Goal: Transaction & Acquisition: Book appointment/travel/reservation

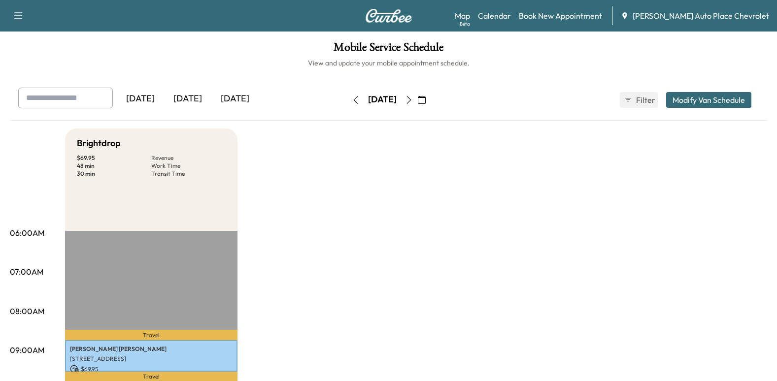
scroll to position [49, 0]
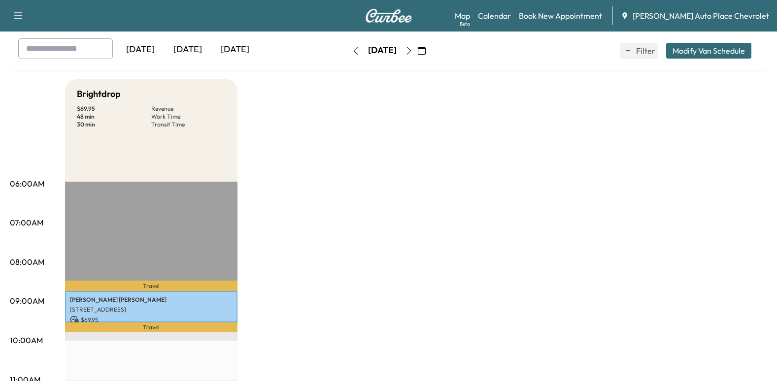
click at [413, 54] on icon "button" at bounding box center [409, 51] width 8 height 8
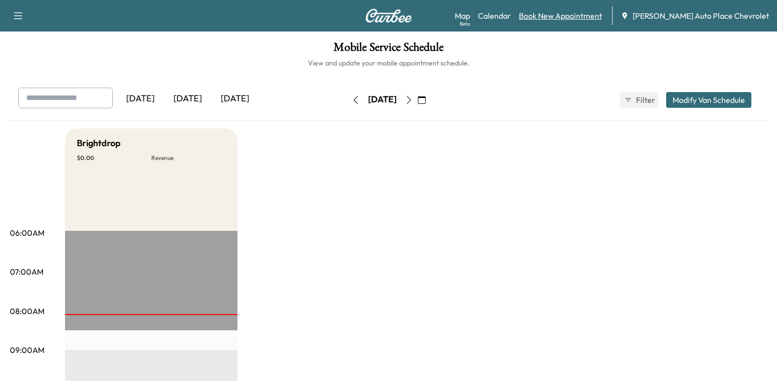
click at [602, 14] on link "Book New Appointment" at bounding box center [559, 16] width 83 height 12
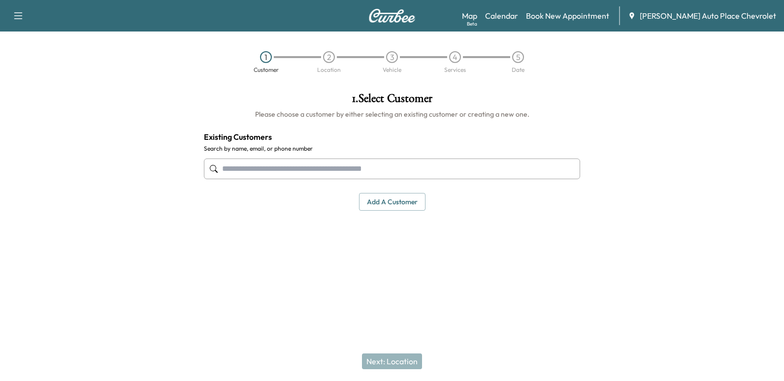
click at [278, 168] on input "text" at bounding box center [392, 169] width 376 height 21
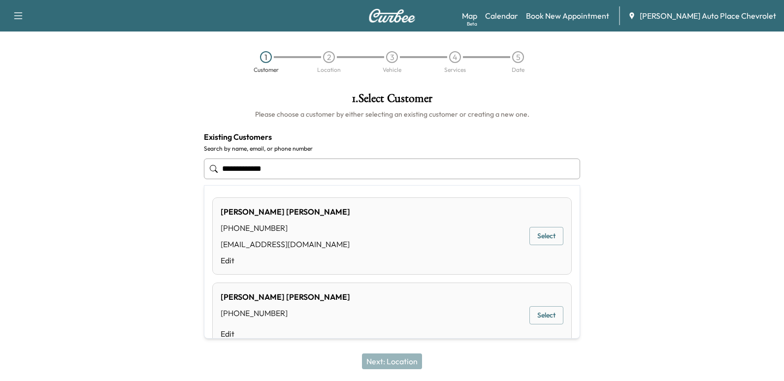
click at [263, 168] on input "**********" at bounding box center [392, 169] width 376 height 21
click at [535, 236] on button "Select" at bounding box center [546, 236] width 34 height 18
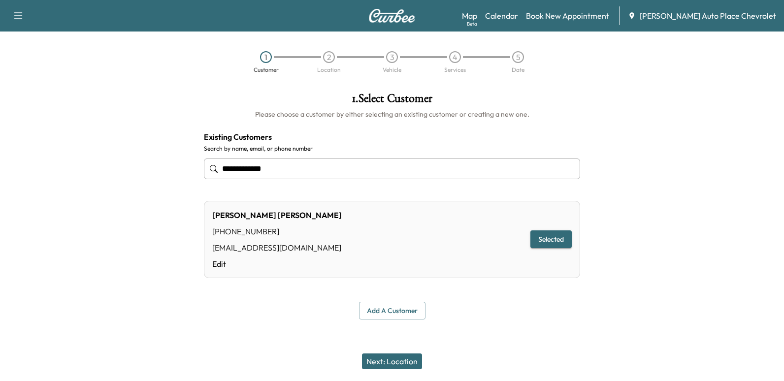
type input "**********"
click at [401, 359] on button "Next: Location" at bounding box center [392, 362] width 60 height 16
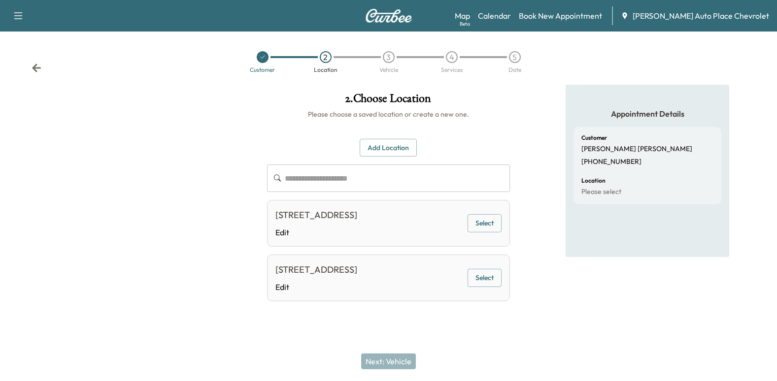
click at [374, 181] on input "text" at bounding box center [397, 178] width 225 height 28
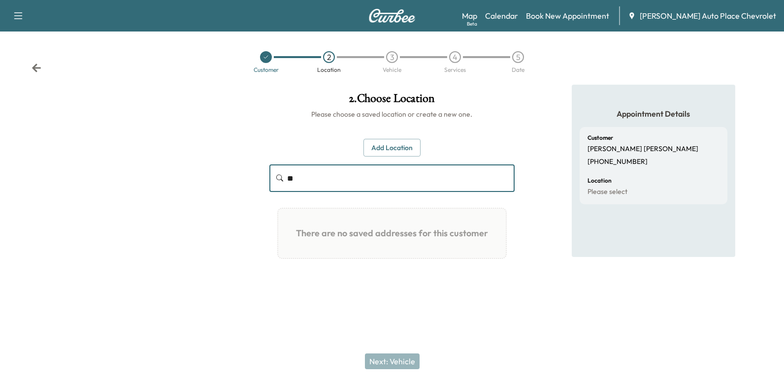
type input "*"
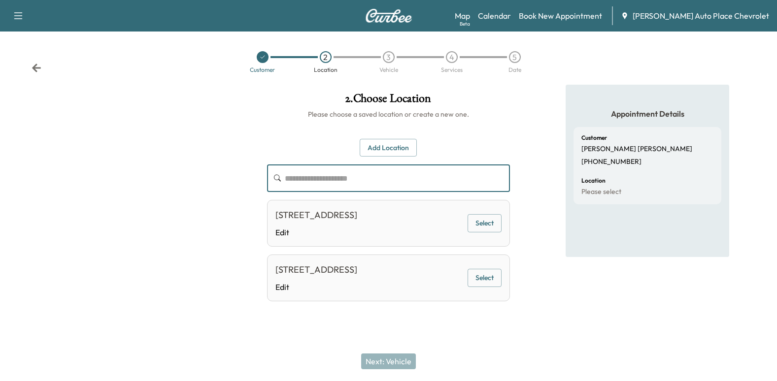
click at [405, 150] on button "Add Location" at bounding box center [387, 148] width 57 height 18
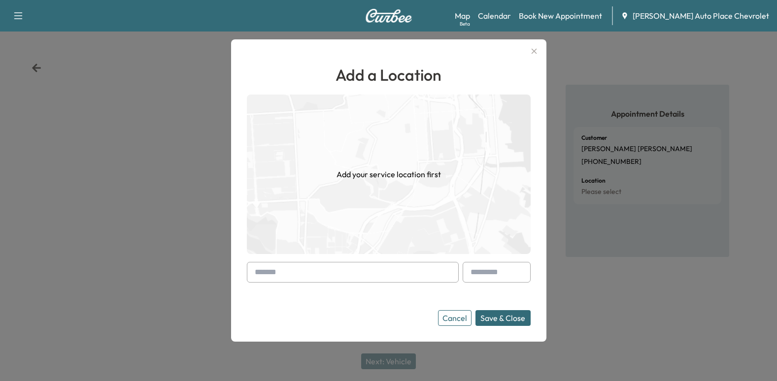
click at [375, 277] on input "text" at bounding box center [353, 272] width 212 height 21
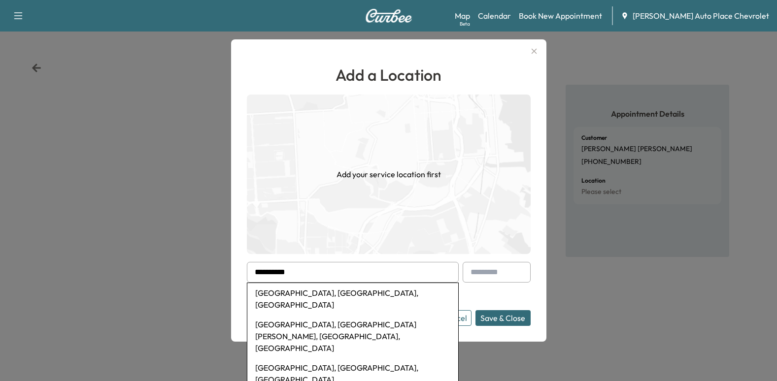
click at [373, 315] on li "[GEOGRAPHIC_DATA], [GEOGRAPHIC_DATA][PERSON_NAME], [GEOGRAPHIC_DATA], [GEOGRAPH…" at bounding box center [352, 336] width 211 height 43
type input "**********"
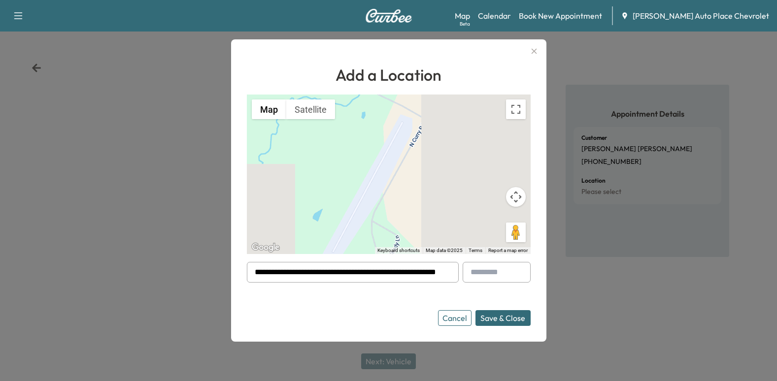
click at [510, 316] on button "Save & Close" at bounding box center [502, 318] width 55 height 16
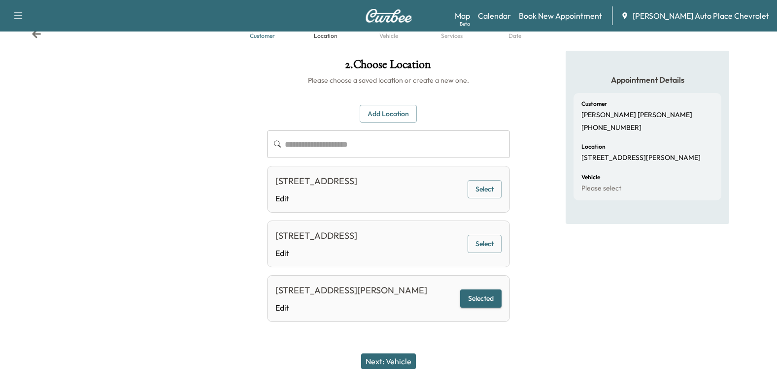
scroll to position [62, 0]
click at [392, 359] on button "Next: Vehicle" at bounding box center [388, 362] width 55 height 16
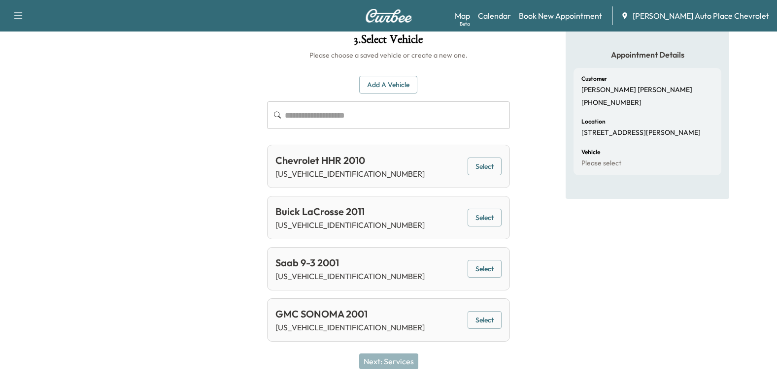
scroll to position [59, 0]
click at [482, 219] on button "Select" at bounding box center [484, 218] width 34 height 18
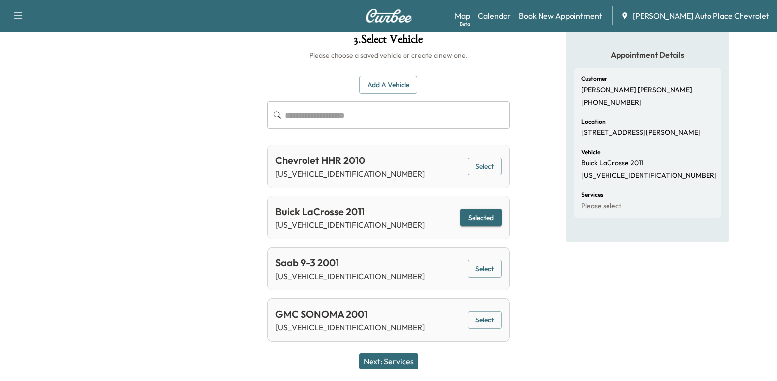
click at [413, 364] on button "Next: Services" at bounding box center [388, 362] width 59 height 16
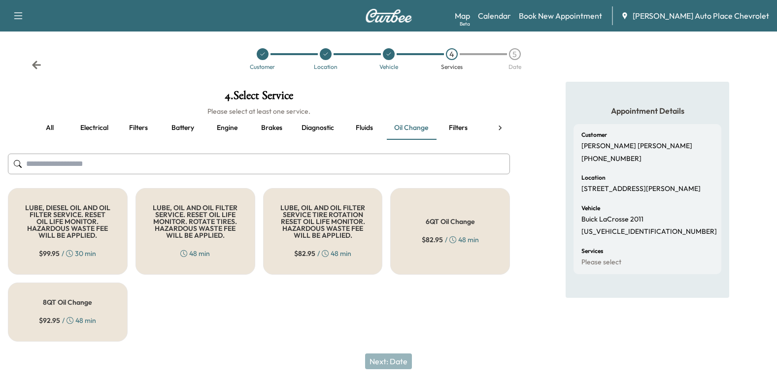
scroll to position [3, 0]
click at [188, 127] on button "Battery" at bounding box center [183, 128] width 44 height 24
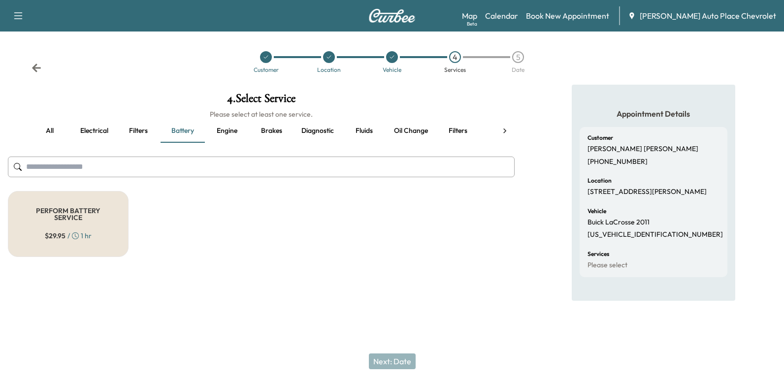
click at [92, 213] on h5 "PERFORM BATTERY SERVICE" at bounding box center [68, 214] width 88 height 14
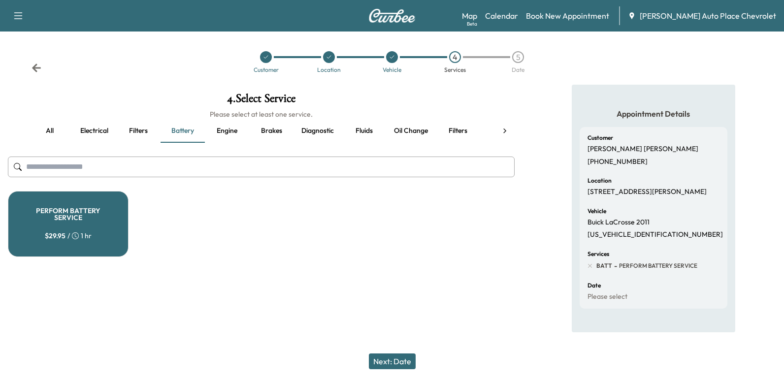
click at [405, 357] on button "Next: Date" at bounding box center [392, 362] width 47 height 16
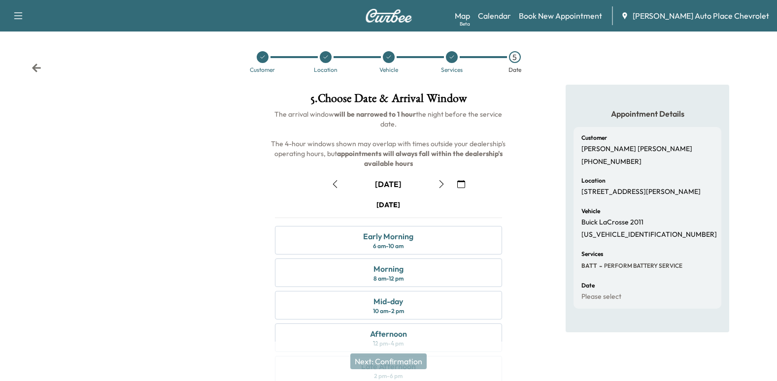
click at [334, 181] on icon "button" at bounding box center [335, 184] width 8 height 8
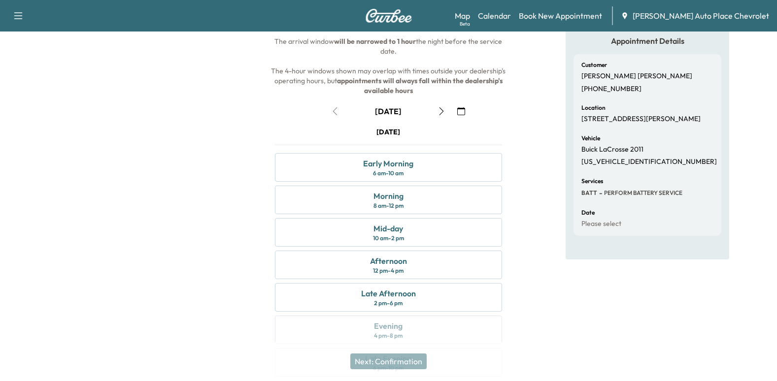
scroll to position [98, 0]
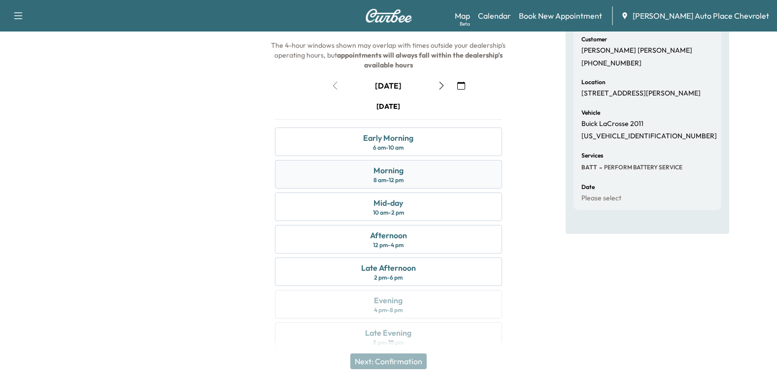
click at [417, 179] on div "Morning 8 am - 12 pm" at bounding box center [388, 174] width 227 height 29
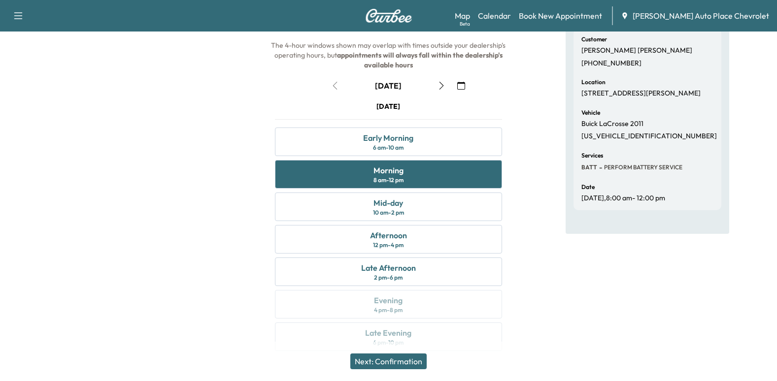
click at [415, 361] on button "Next: Confirmation" at bounding box center [388, 362] width 76 height 16
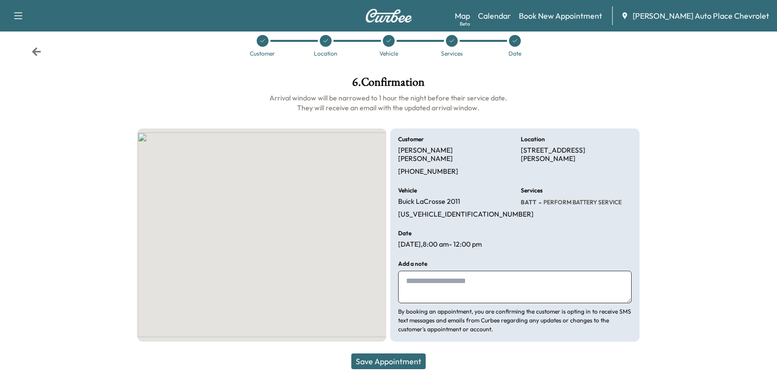
scroll to position [7, 0]
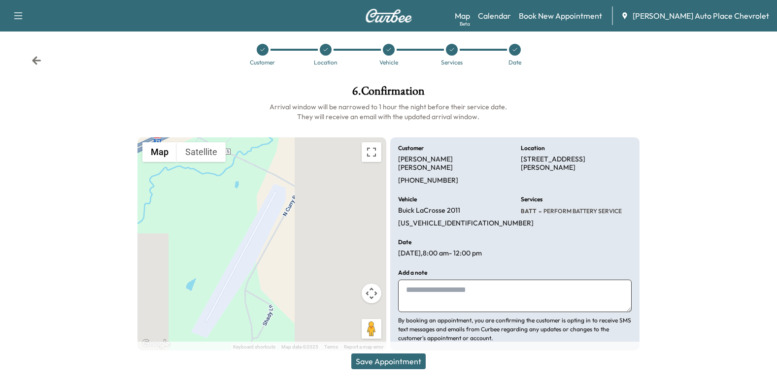
click at [516, 280] on textarea at bounding box center [514, 296] width 233 height 32
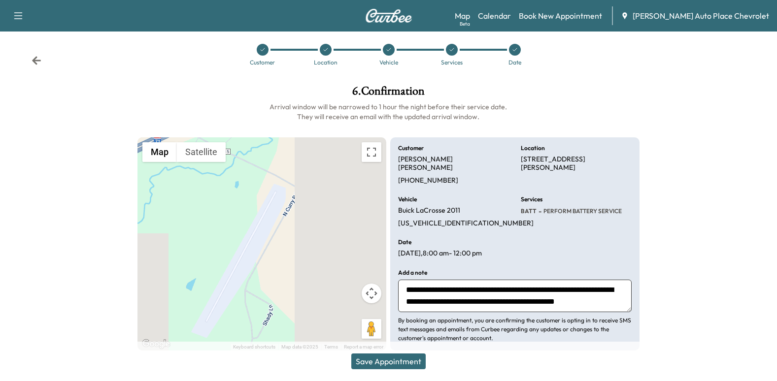
type textarea "**********"
click at [399, 358] on button "Save Appointment" at bounding box center [388, 362] width 74 height 16
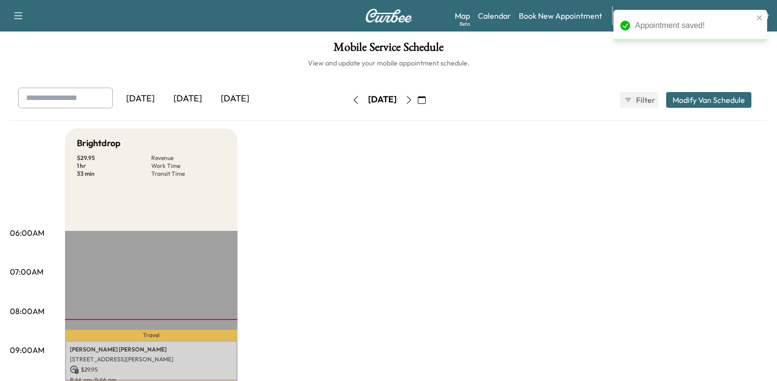
scroll to position [49, 0]
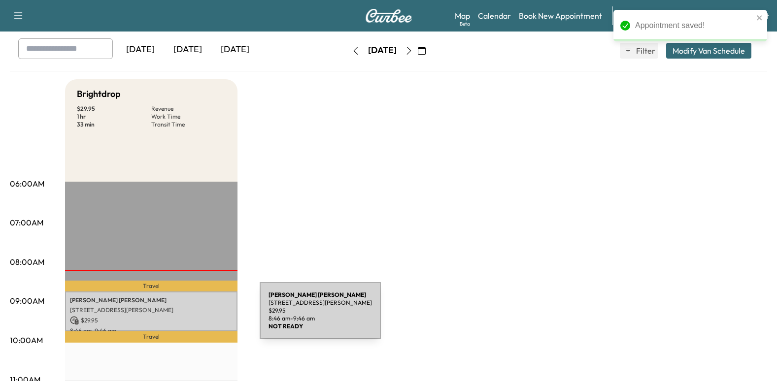
click at [186, 317] on p "$ 29.95" at bounding box center [151, 320] width 162 height 9
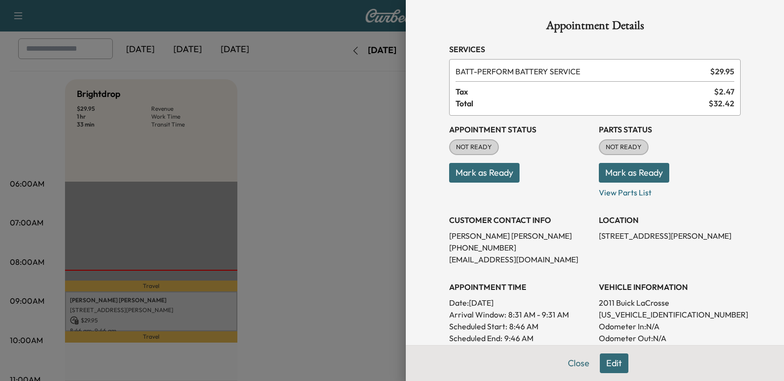
click at [481, 173] on button "Mark as Ready" at bounding box center [484, 173] width 70 height 20
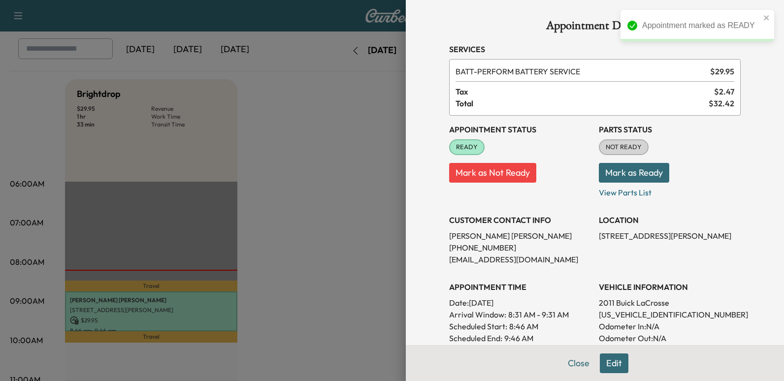
click at [642, 173] on button "Mark as Ready" at bounding box center [634, 173] width 70 height 20
click at [562, 361] on button "Close" at bounding box center [578, 364] width 34 height 20
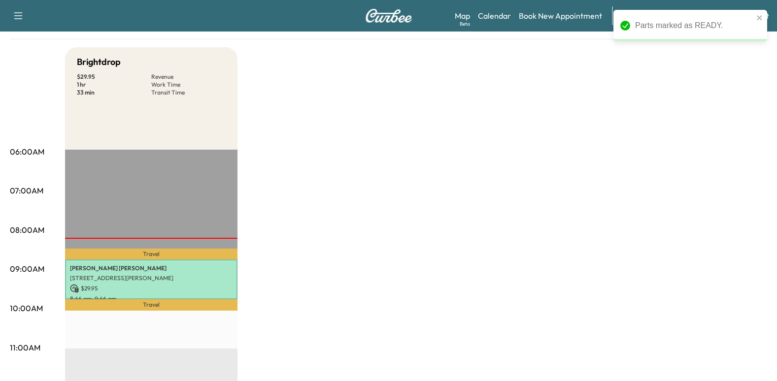
scroll to position [98, 0]
